Goal: Navigation & Orientation: Find specific page/section

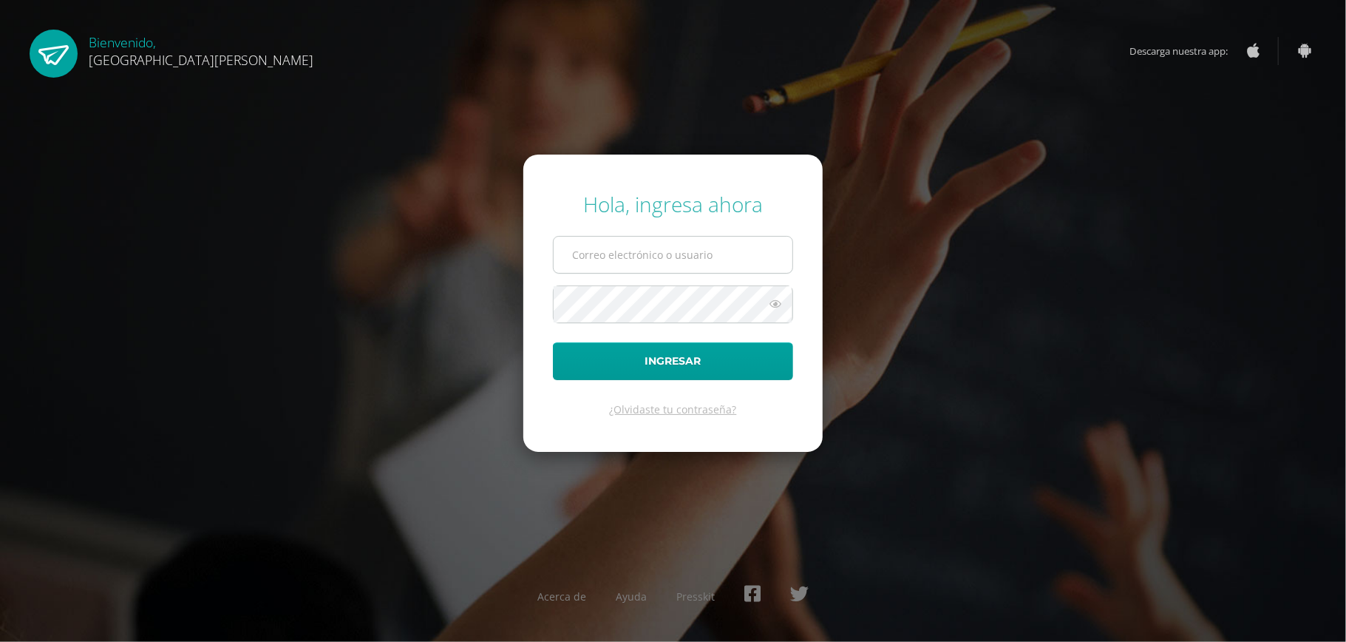
click at [698, 244] on input "text" at bounding box center [673, 255] width 239 height 36
type input "astridfgdg@hotmail.com"
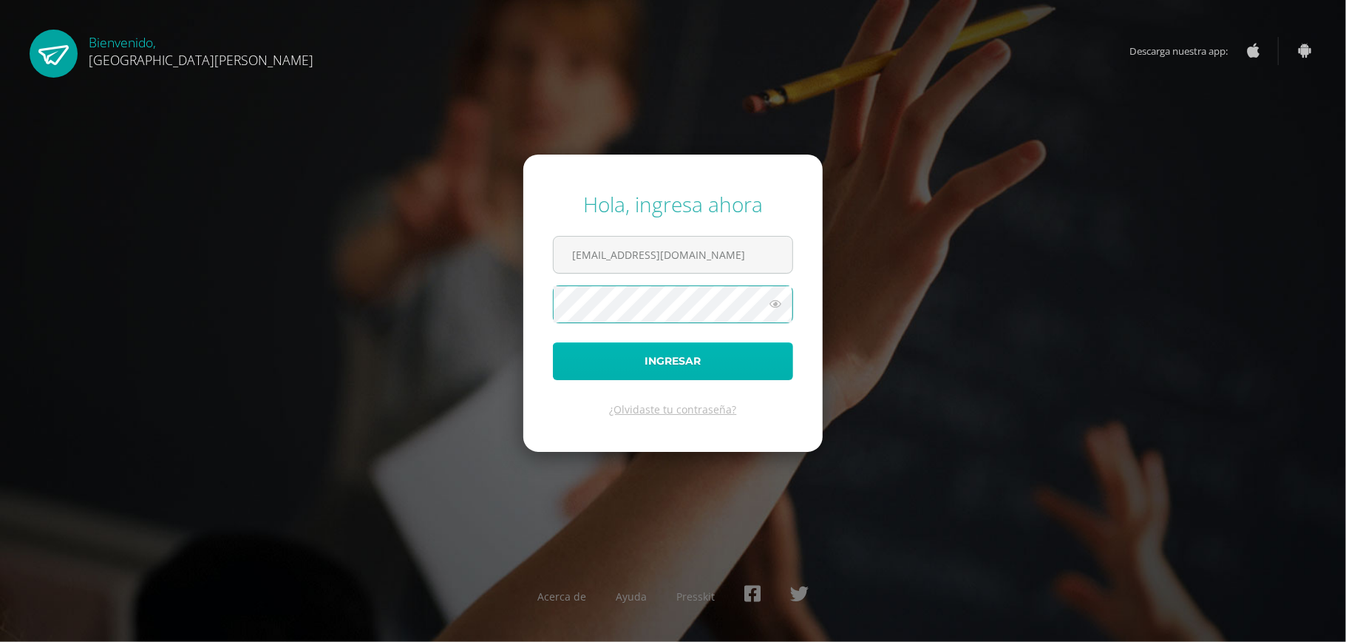
click at [640, 355] on button "Ingresar" at bounding box center [673, 361] width 240 height 38
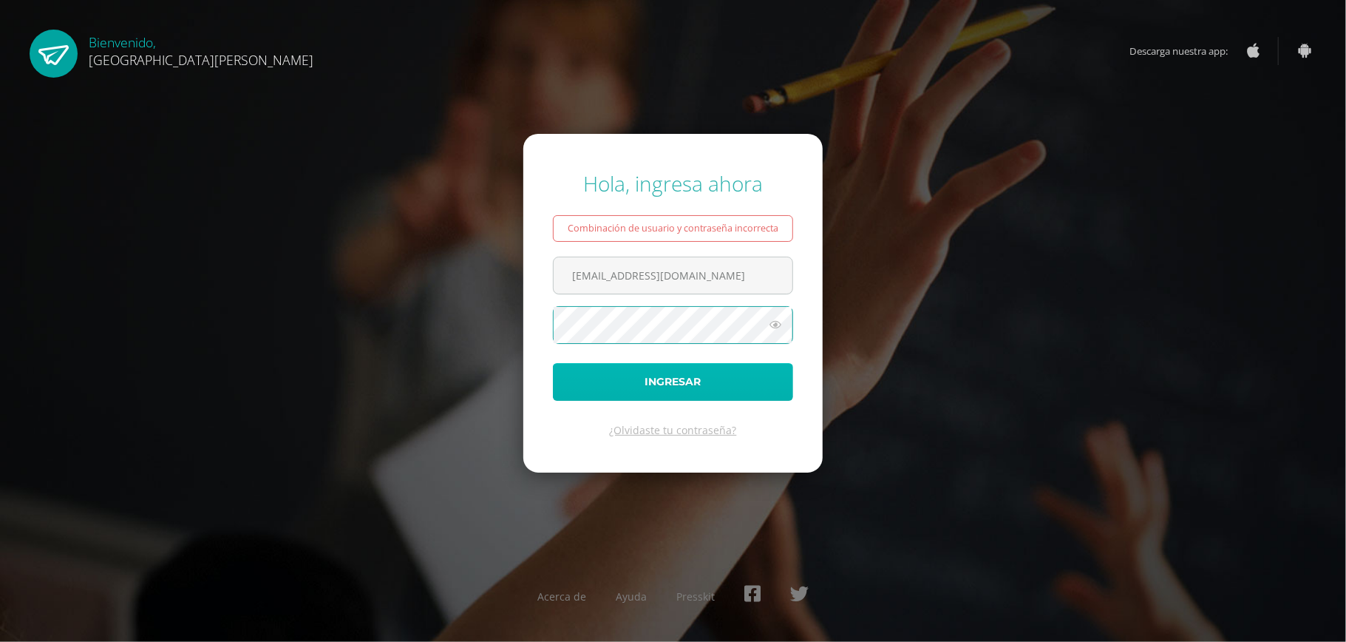
click at [612, 385] on button "Ingresar" at bounding box center [673, 382] width 240 height 38
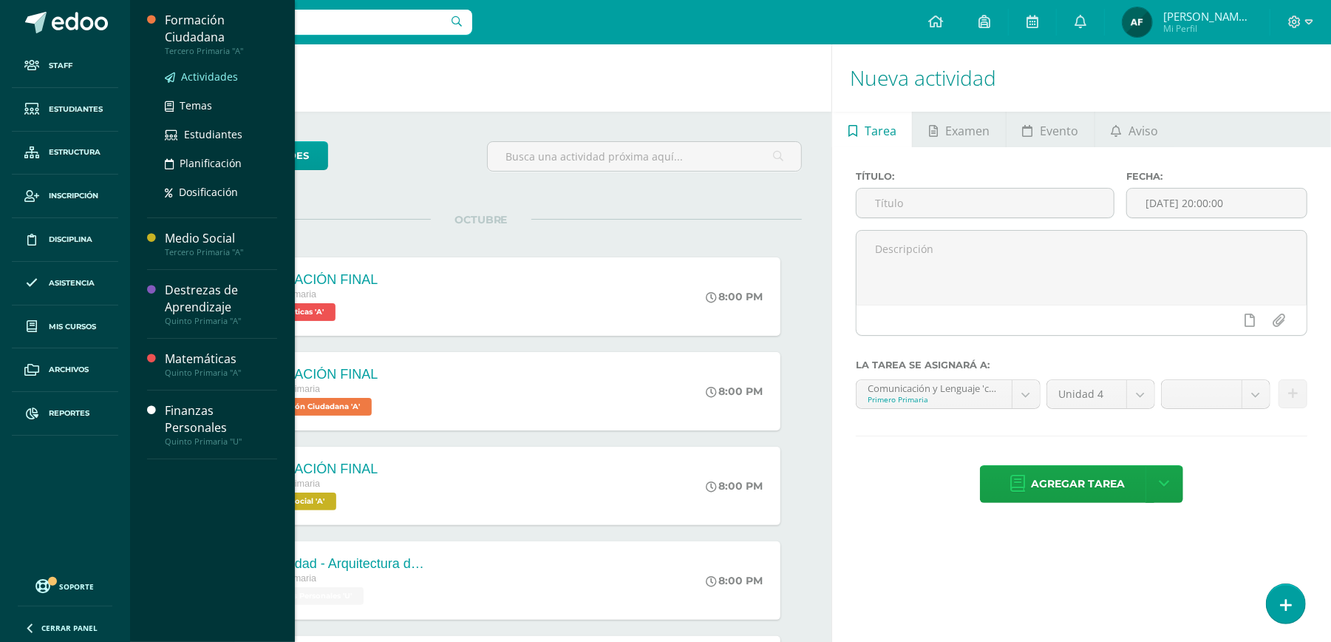
click at [211, 72] on span "Actividades" at bounding box center [209, 76] width 57 height 14
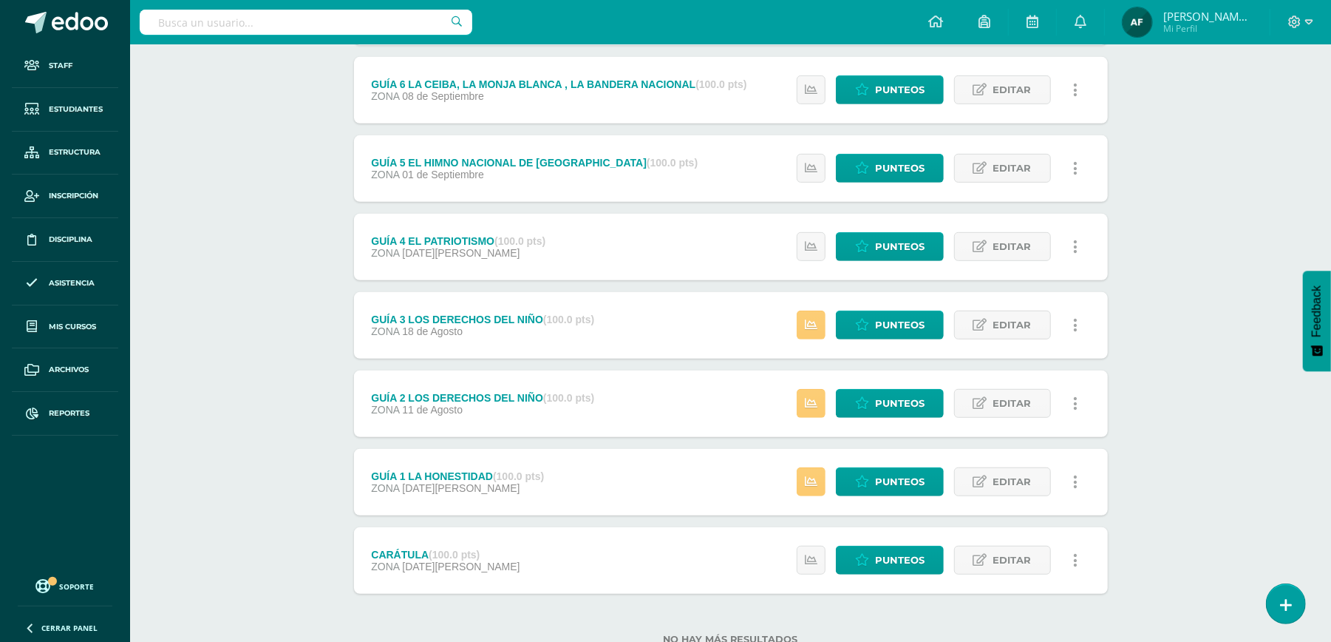
scroll to position [551, 0]
